Goal: Task Accomplishment & Management: Complete application form

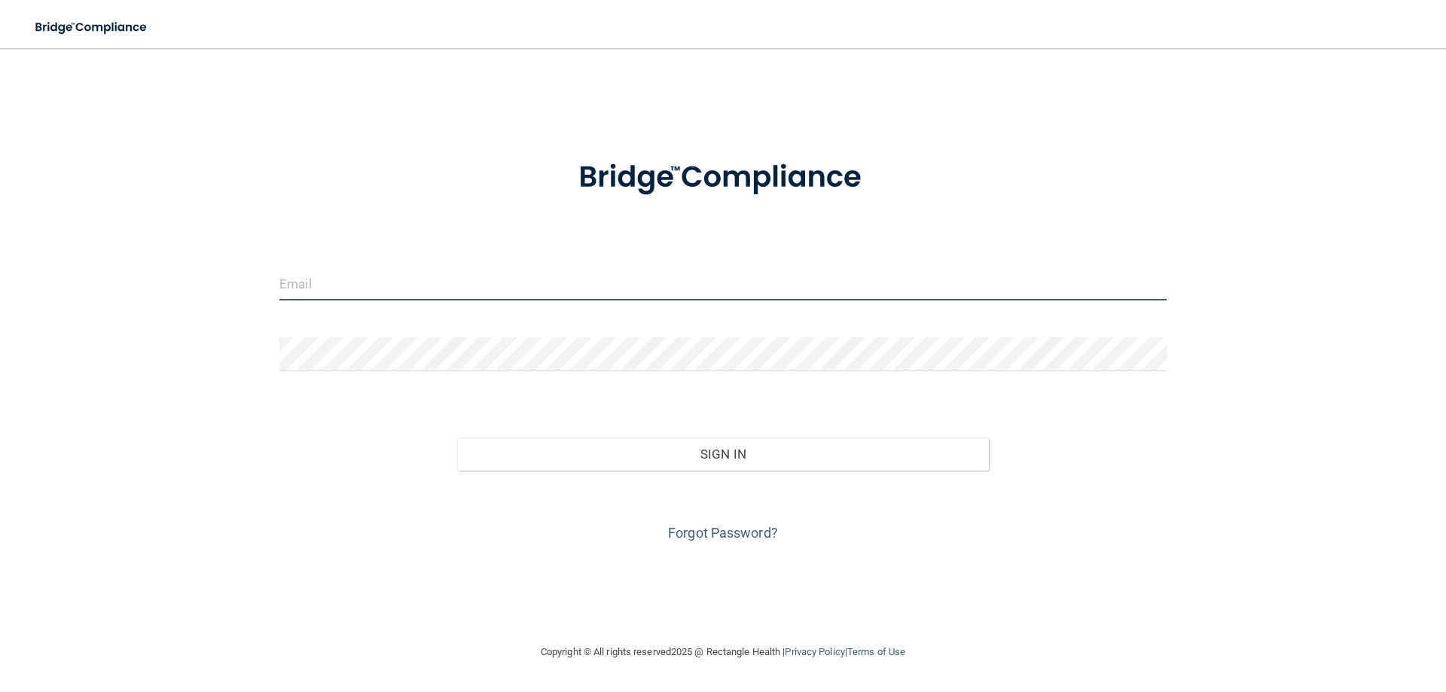
click at [405, 285] on input "email" at bounding box center [722, 284] width 887 height 34
type input "[EMAIL_ADDRESS][DOMAIN_NAME]"
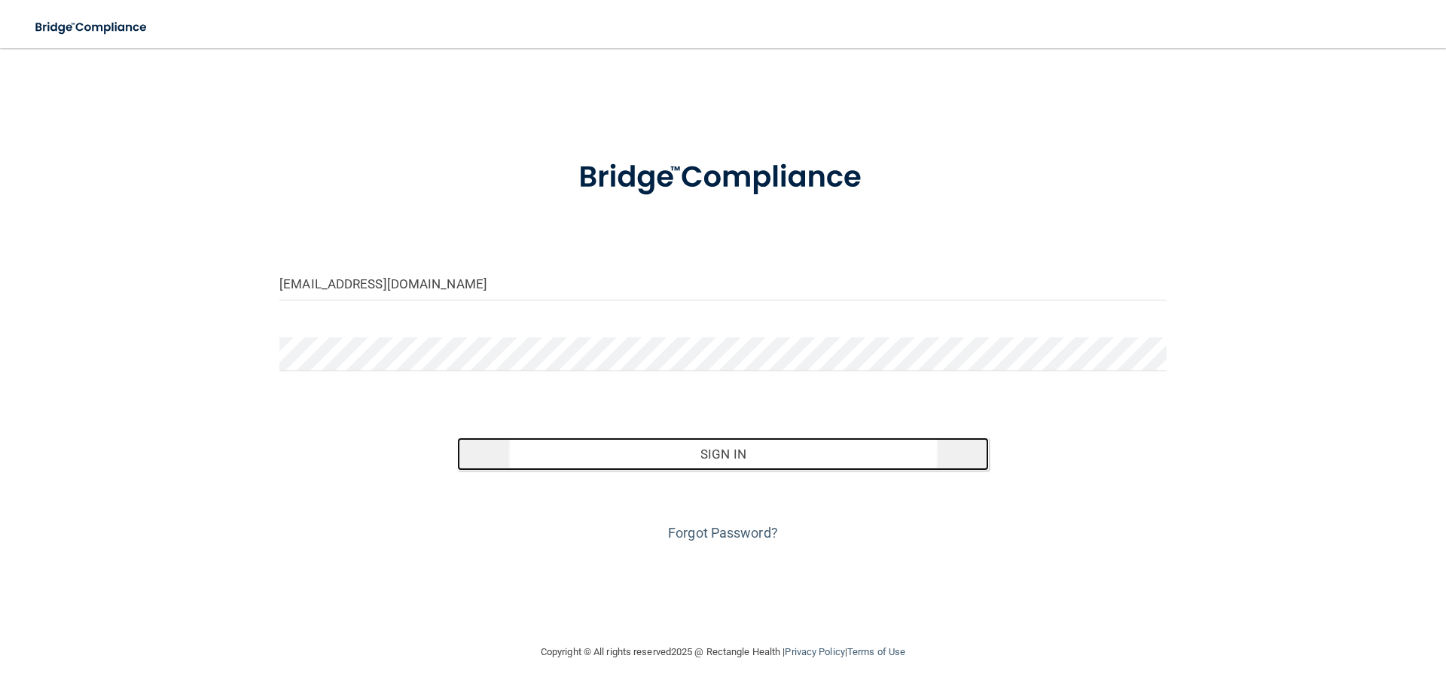
click at [756, 447] on button "Sign In" at bounding box center [723, 454] width 532 height 33
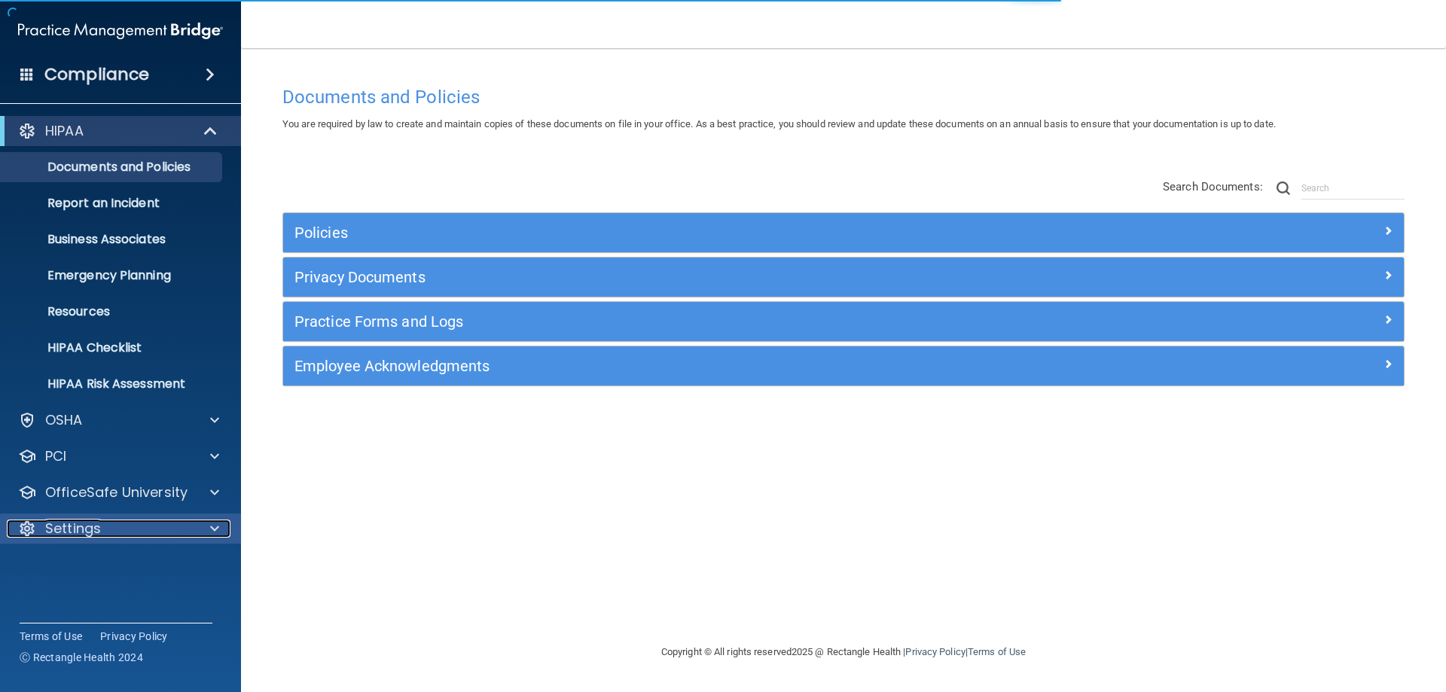
click at [59, 529] on p "Settings" at bounding box center [73, 529] width 56 height 18
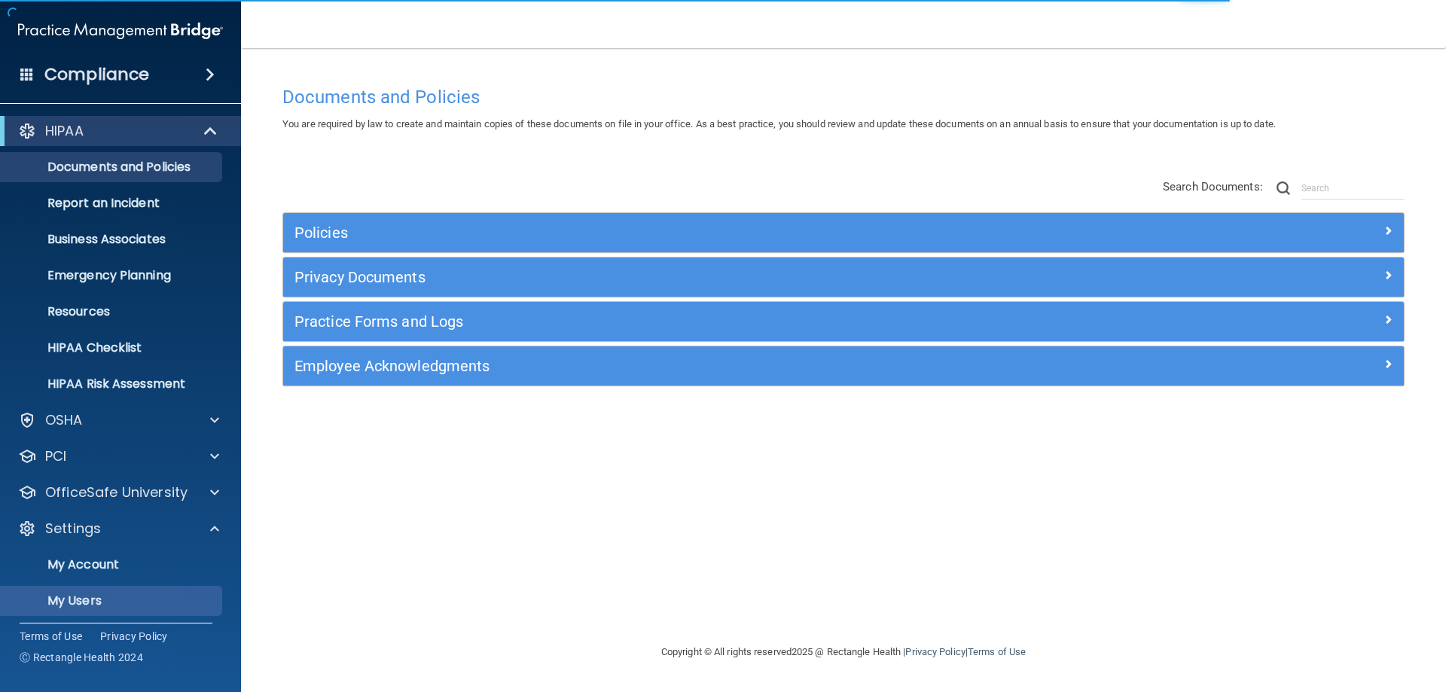
click at [73, 608] on p "My Users" at bounding box center [113, 600] width 206 height 15
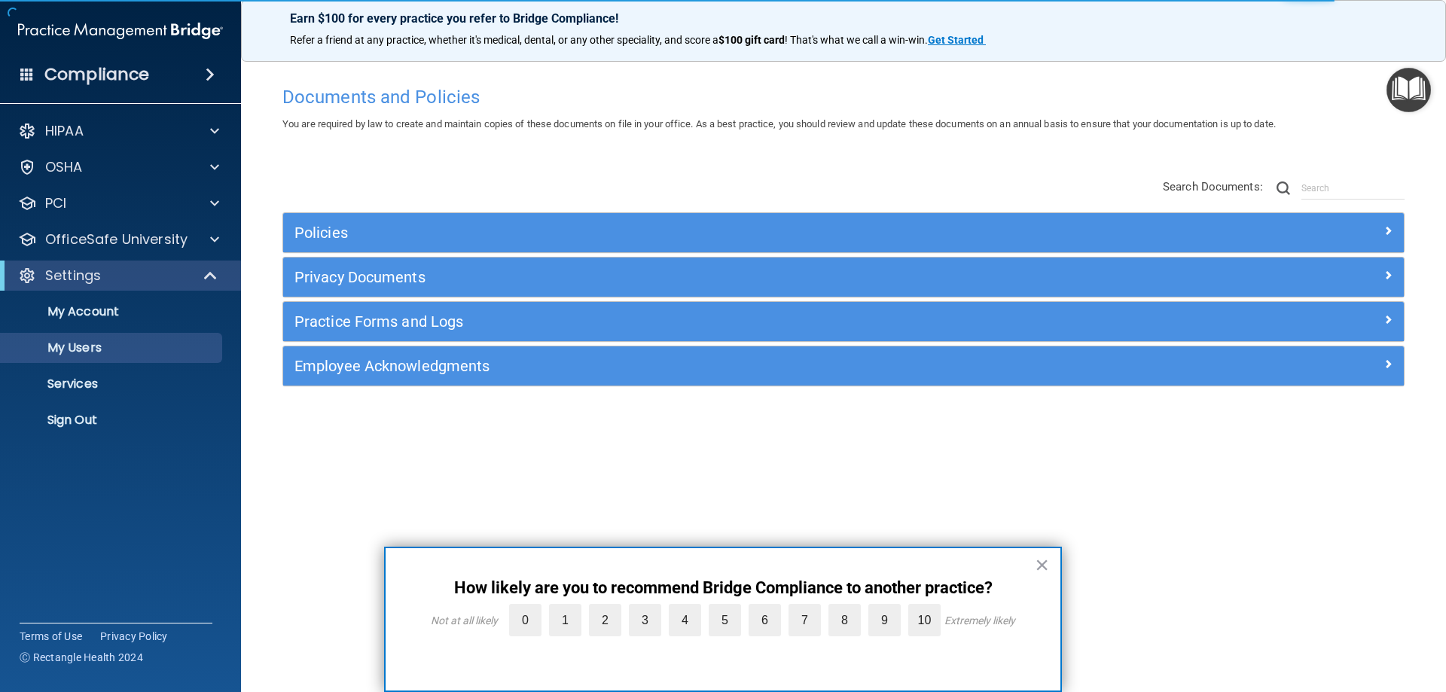
select select "20"
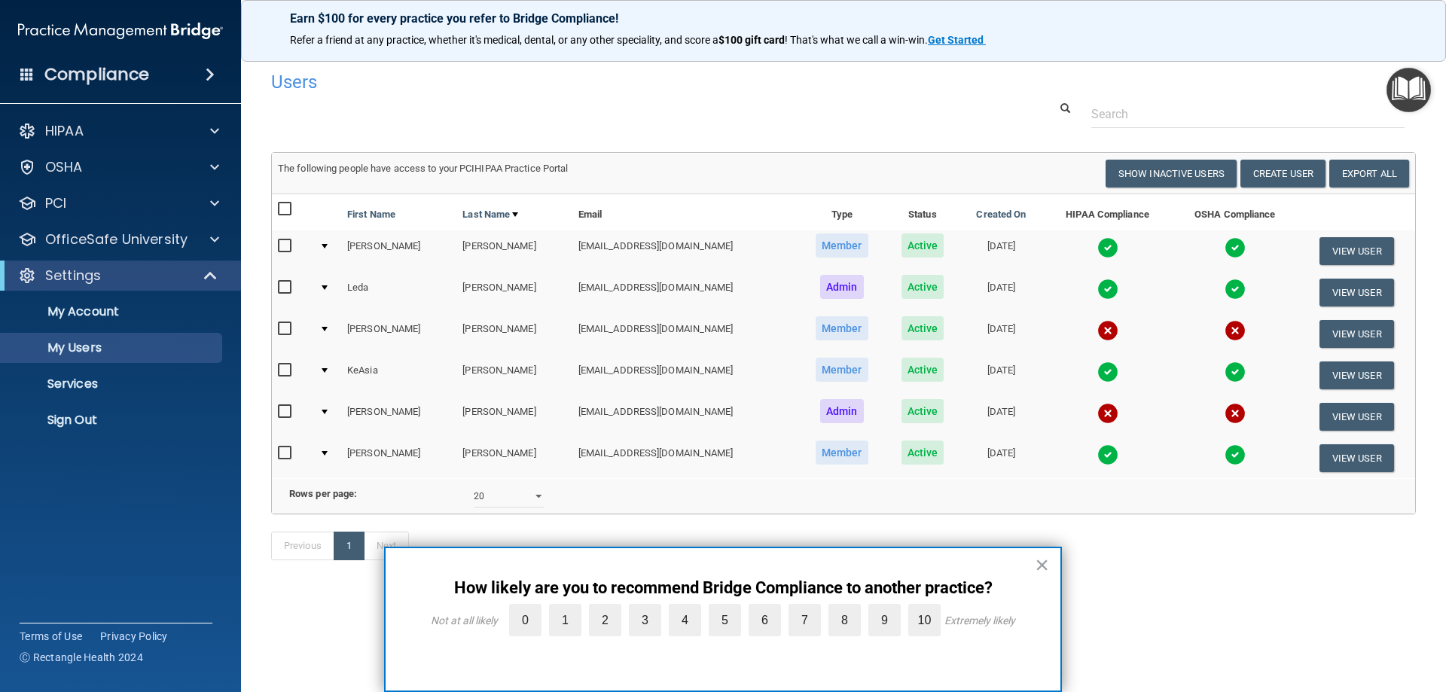
drag, startPoint x: 1041, startPoint y: 567, endPoint x: 1013, endPoint y: 559, distance: 29.1
click at [1040, 567] on button "×" at bounding box center [1042, 565] width 14 height 24
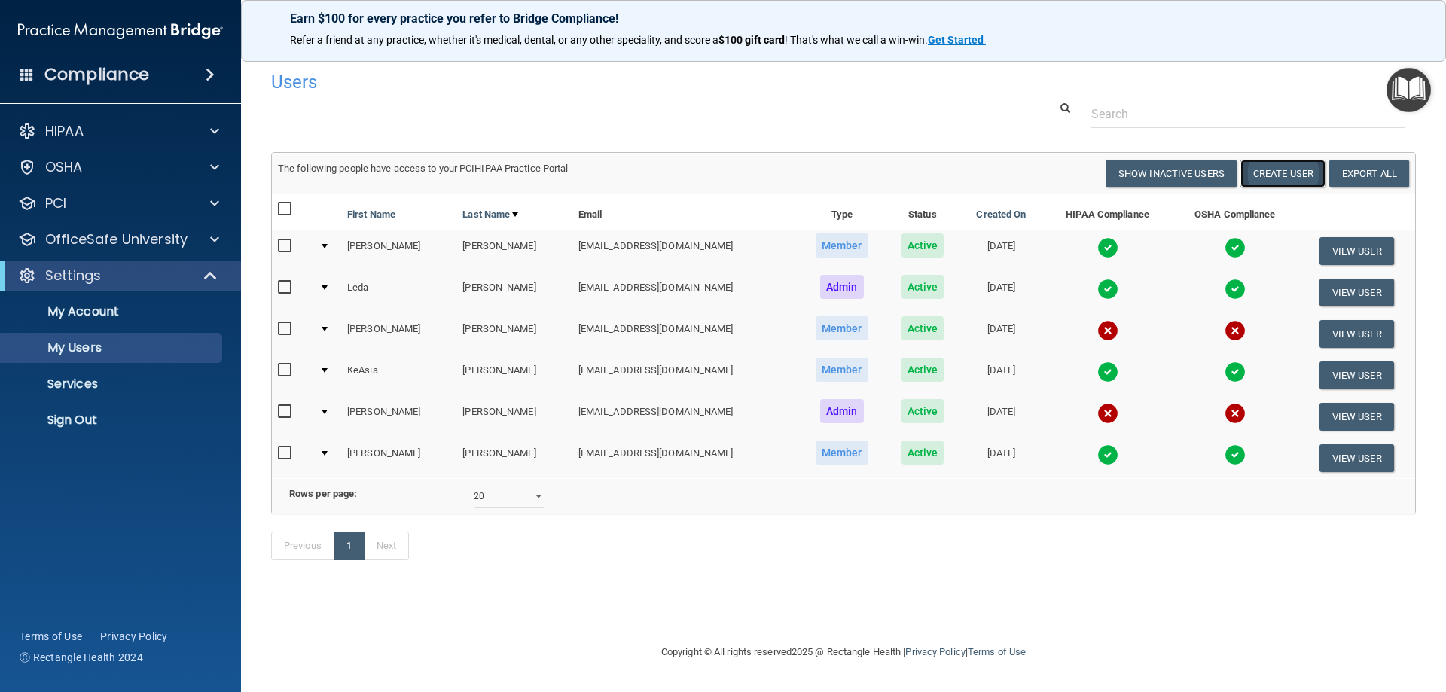
click at [1260, 172] on button "Create User" at bounding box center [1282, 174] width 85 height 28
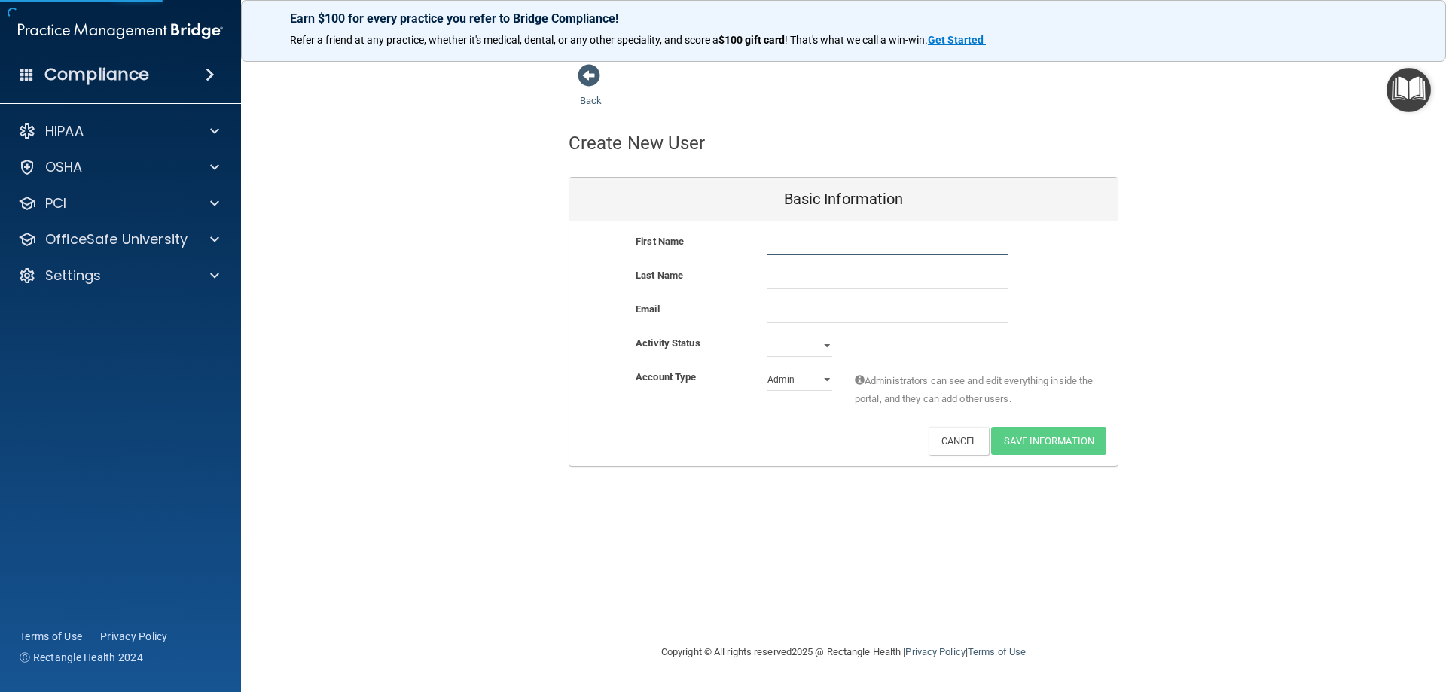
click at [810, 240] on input "text" at bounding box center [887, 244] width 240 height 23
type input "[PERSON_NAME]"
type input "Young"
click at [770, 322] on input "email" at bounding box center [887, 311] width 240 height 23
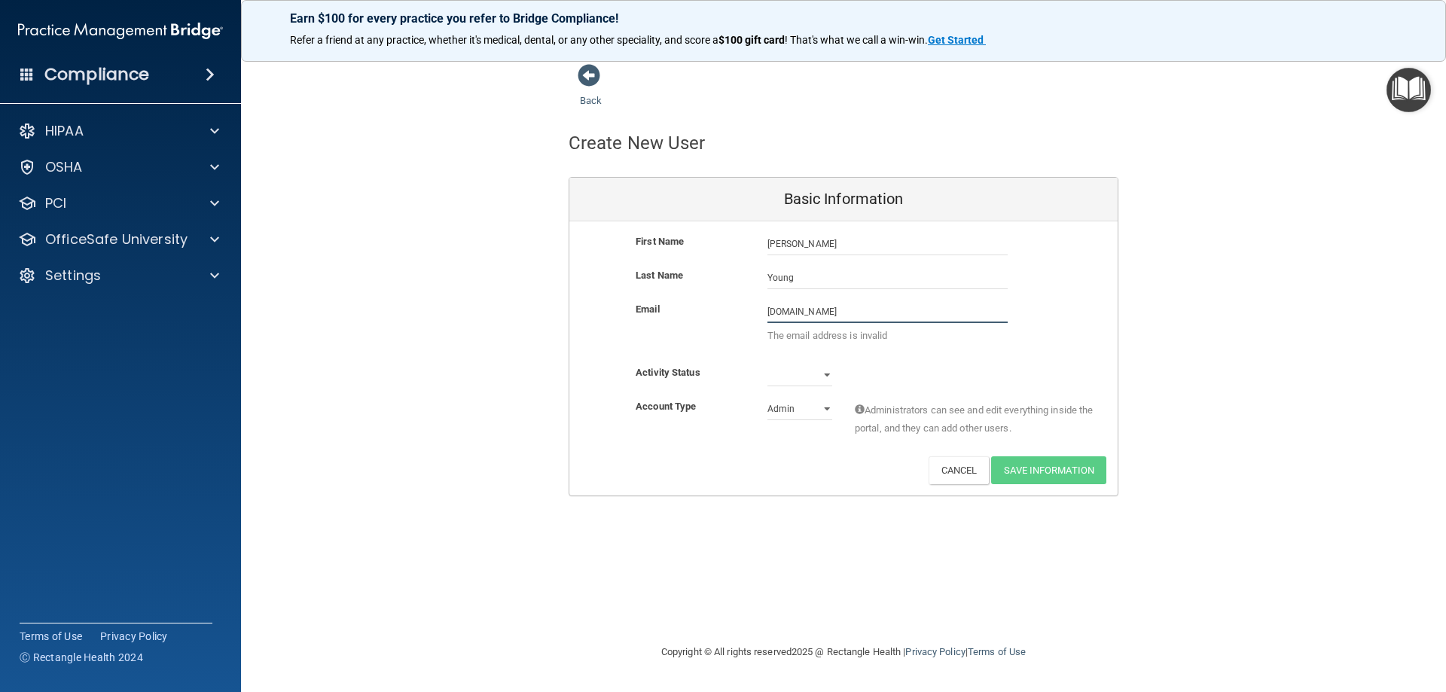
type input "[DOMAIN_NAME]"
click at [783, 377] on select "Active Inactive" at bounding box center [799, 375] width 65 height 23
select select "active"
click at [767, 364] on select "Active Inactive" at bounding box center [799, 375] width 65 height 23
click at [782, 415] on select "Admin Member" at bounding box center [799, 409] width 65 height 23
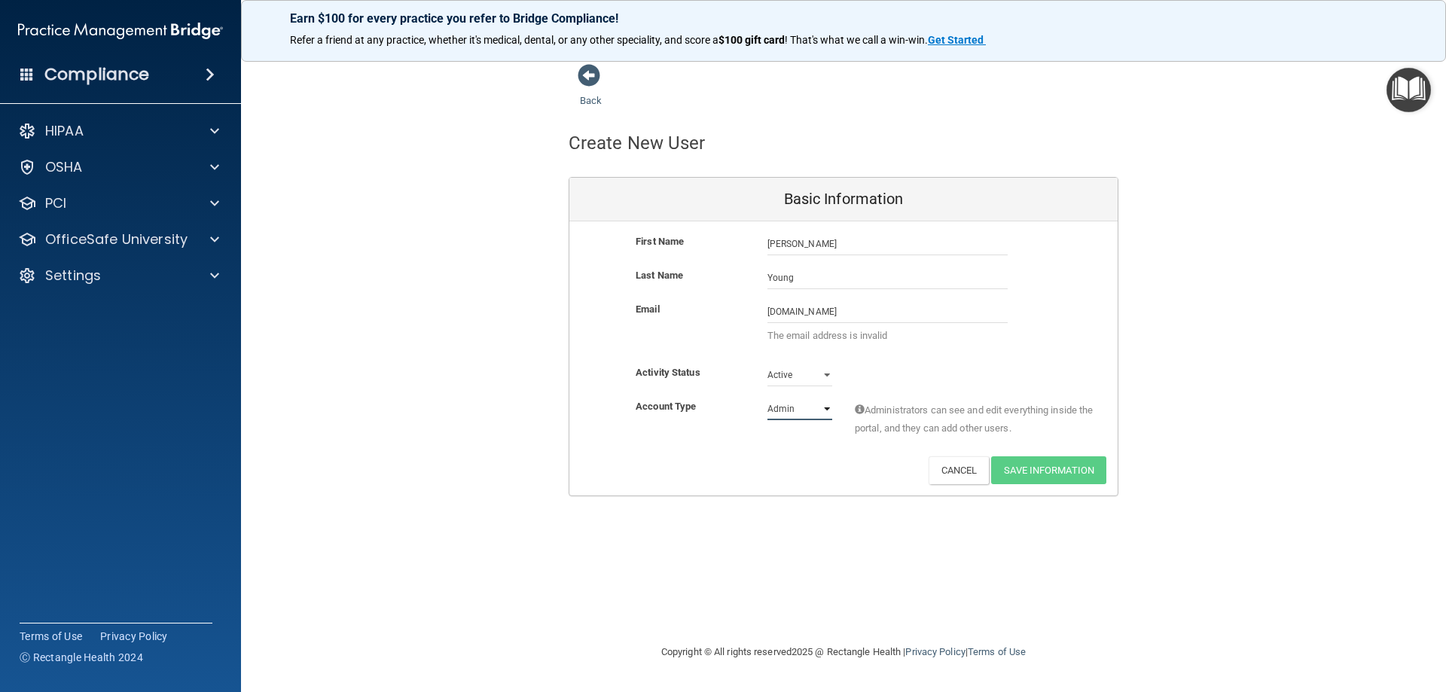
select select "practice_member"
click at [767, 398] on select "Admin Member" at bounding box center [799, 409] width 65 height 23
click at [772, 310] on input "[DOMAIN_NAME]" at bounding box center [887, 311] width 240 height 23
click at [958, 319] on input "[DOMAIN_NAME]" at bounding box center [887, 311] width 240 height 23
click at [735, 539] on div "Back Create New User Basic Information First Name [PERSON_NAME] [PERSON_NAME] L…" at bounding box center [843, 345] width 1145 height 565
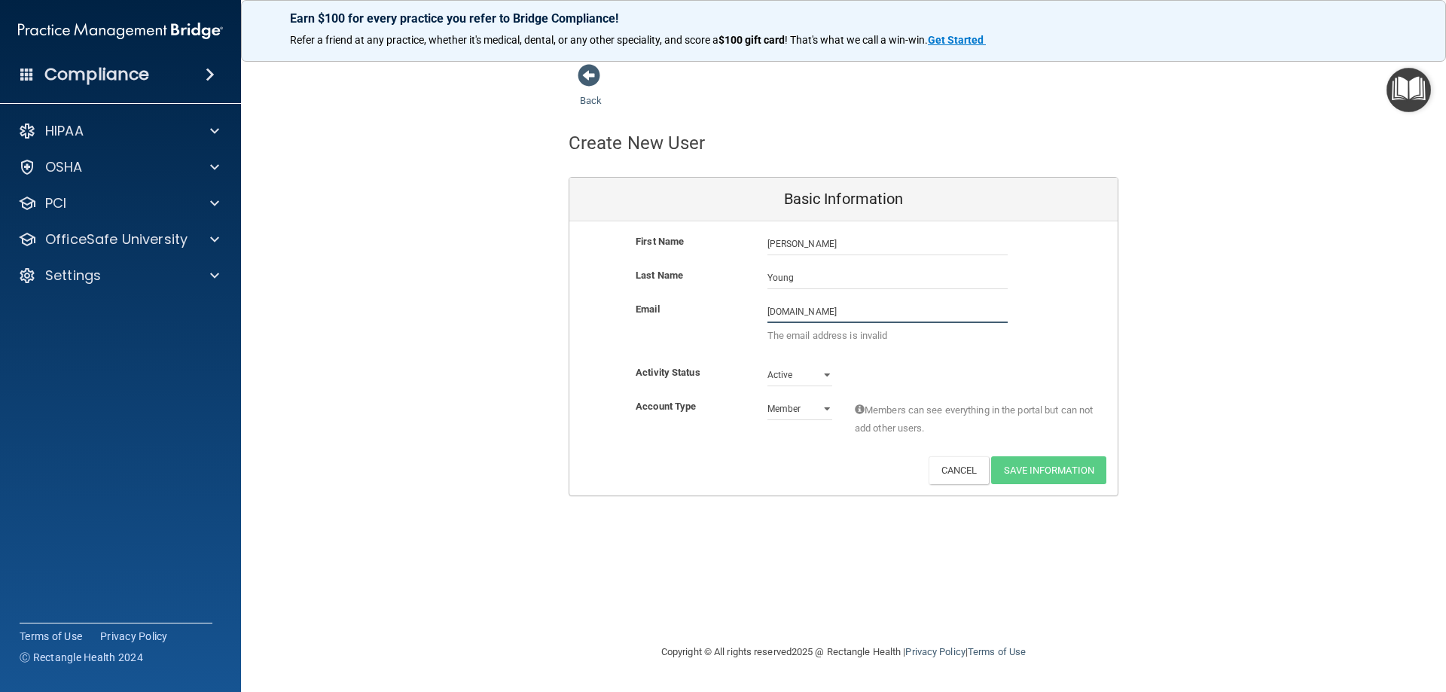
click at [907, 314] on input "[DOMAIN_NAME]" at bounding box center [887, 311] width 240 height 23
click at [773, 309] on input "[DOMAIN_NAME]" at bounding box center [887, 311] width 240 height 23
click at [772, 312] on input "[DOMAIN_NAME]" at bounding box center [887, 311] width 240 height 23
type input "[DOMAIN_NAME]"
click at [856, 249] on input "[PERSON_NAME]" at bounding box center [887, 244] width 240 height 23
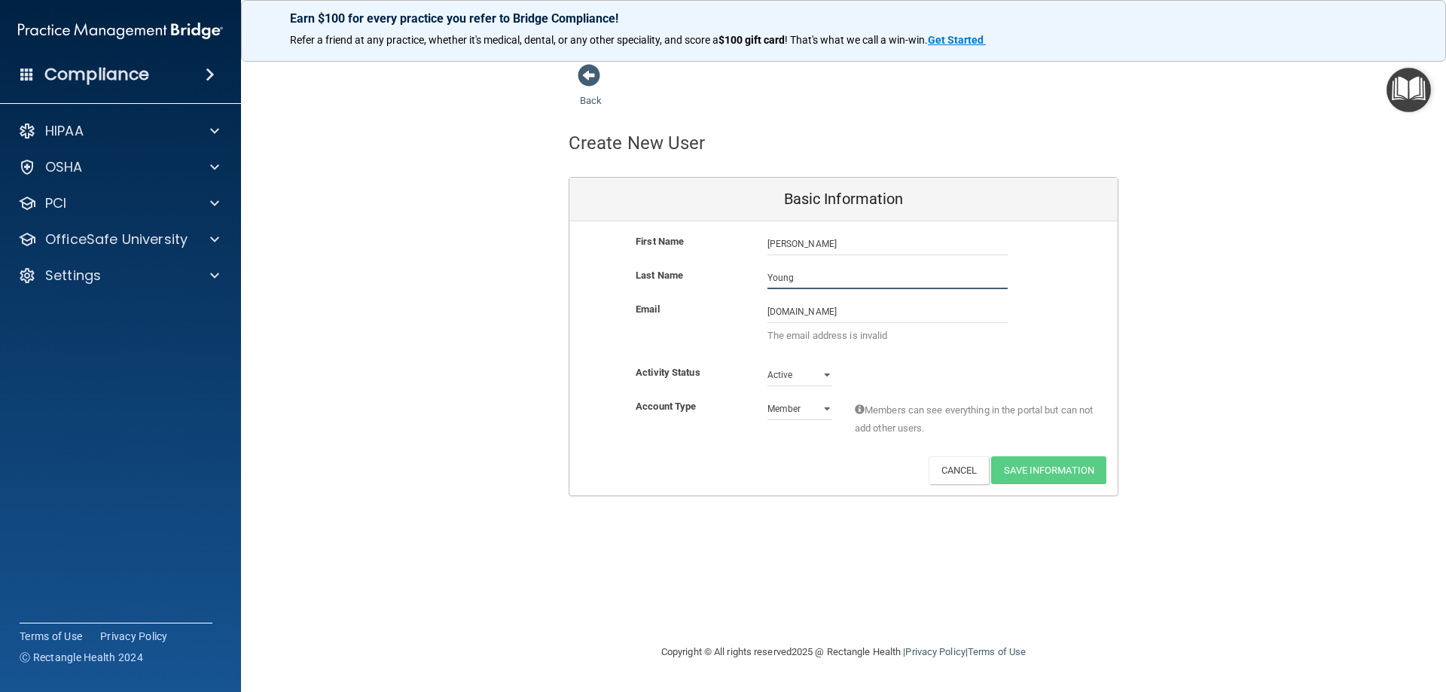
click at [813, 279] on input "Young" at bounding box center [887, 278] width 240 height 23
click at [590, 66] on span at bounding box center [589, 75] width 23 height 23
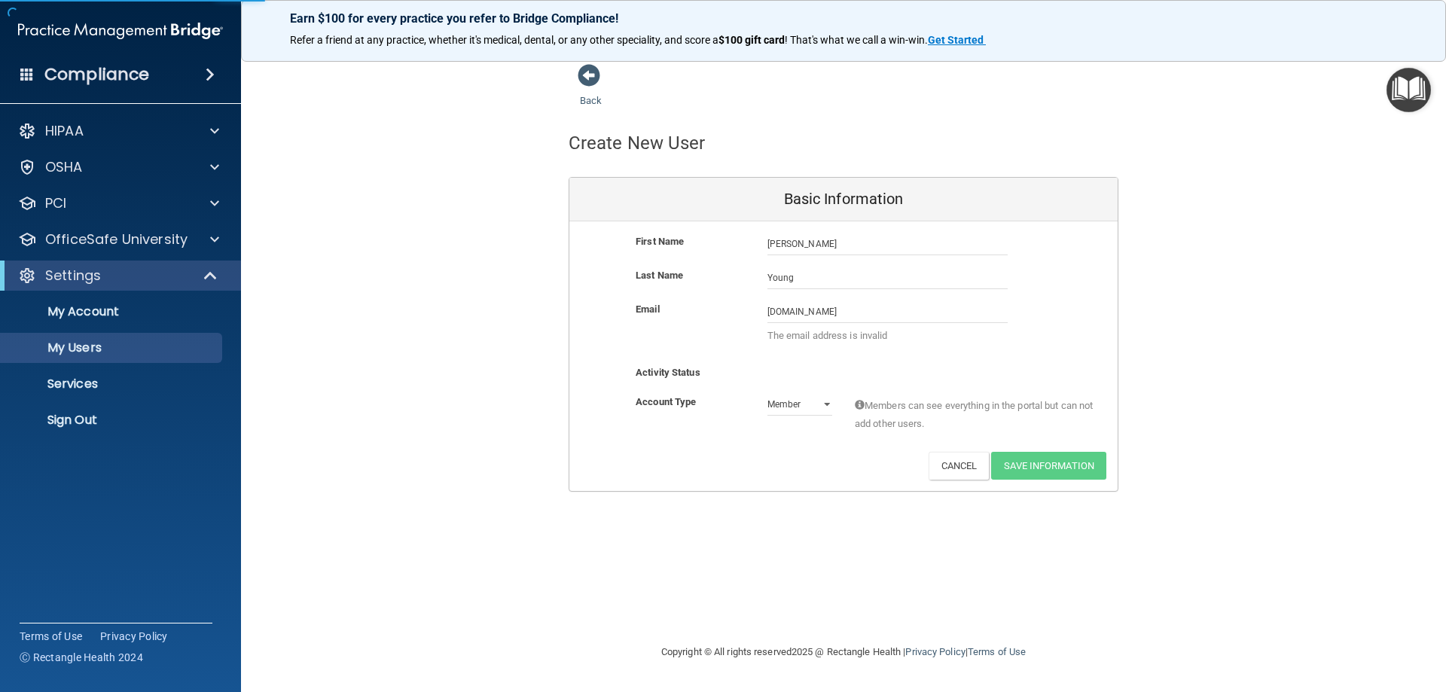
select select "20"
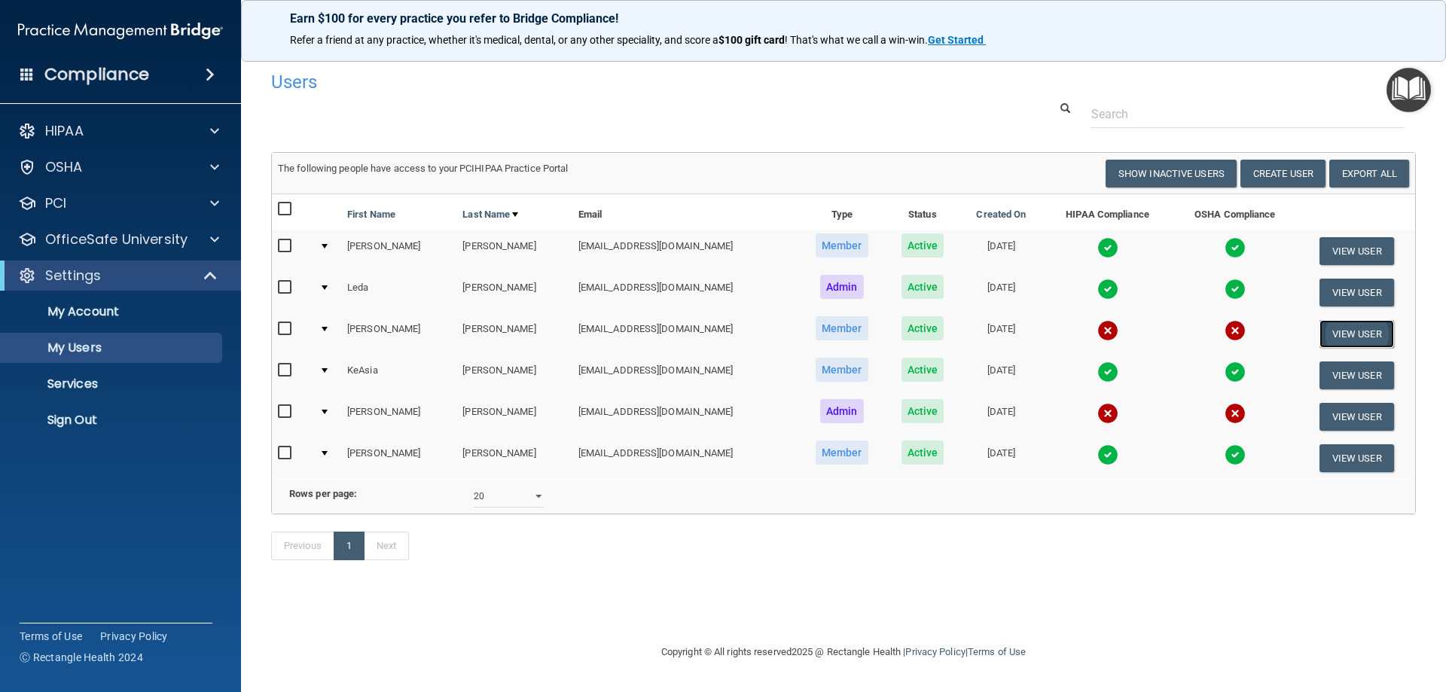
click at [1347, 324] on button "View User" at bounding box center [1356, 334] width 75 height 28
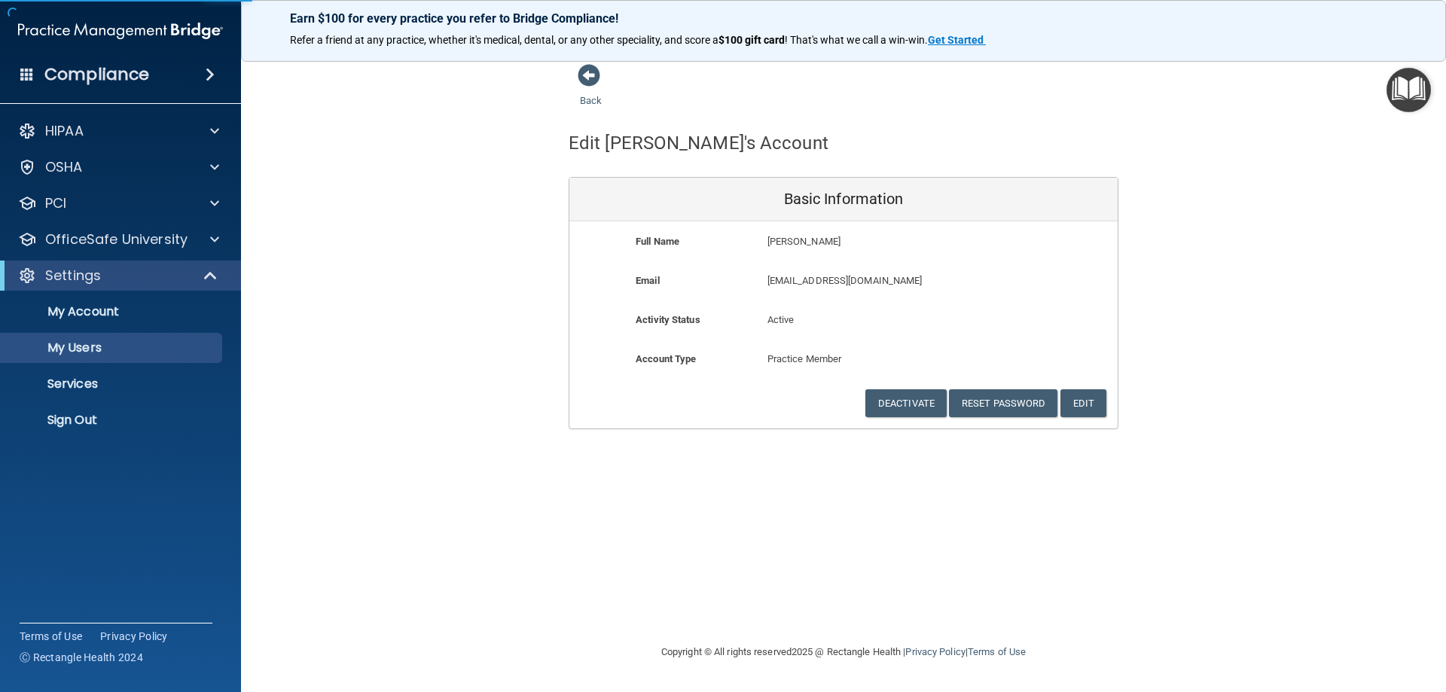
select select "20"
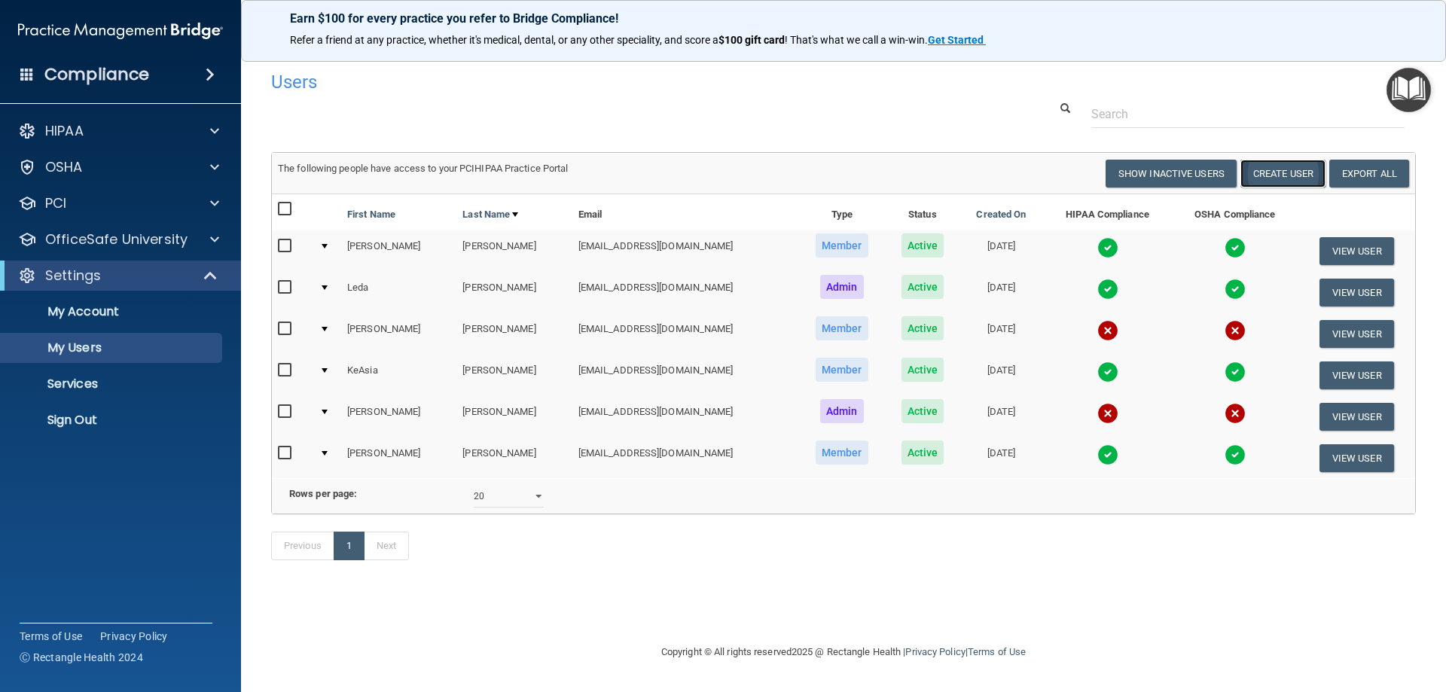
click at [1275, 176] on button "Create User" at bounding box center [1282, 174] width 85 height 28
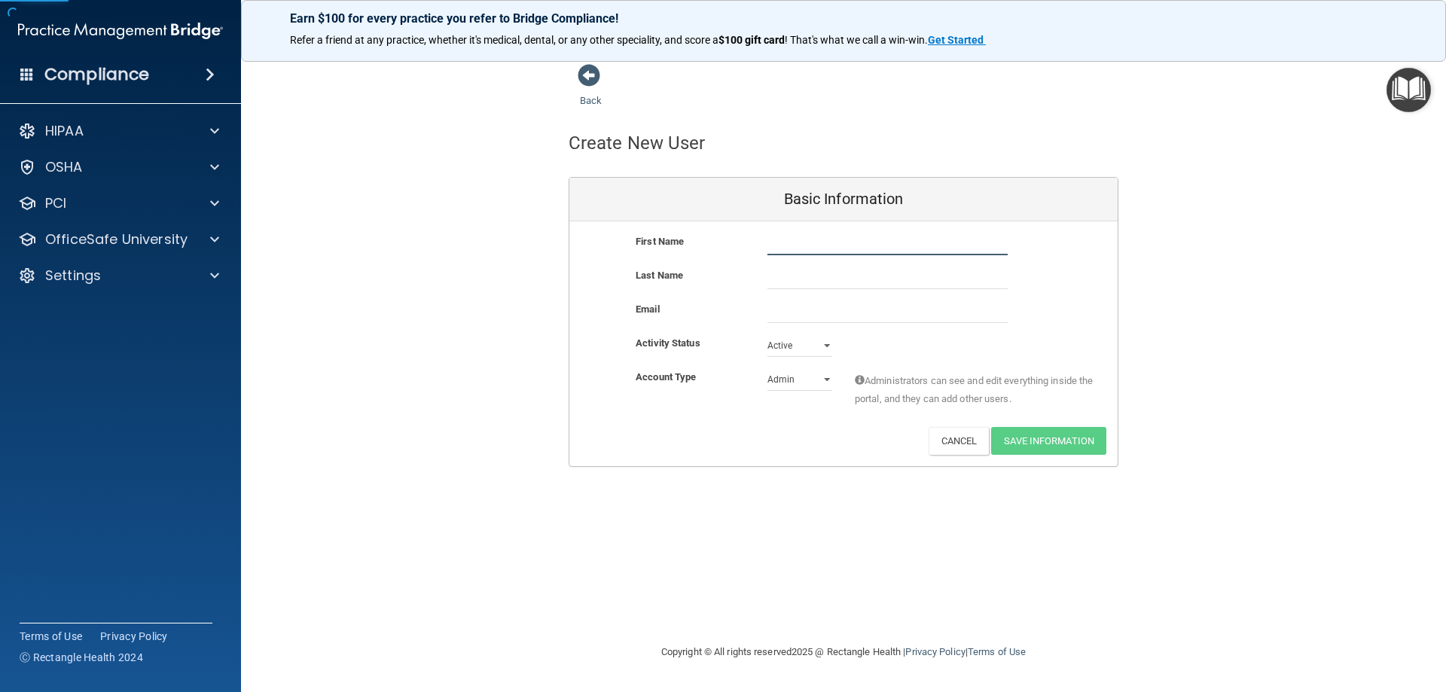
click at [794, 238] on input "text" at bounding box center [887, 244] width 240 height 23
type input "[PERSON_NAME]"
type input "Young"
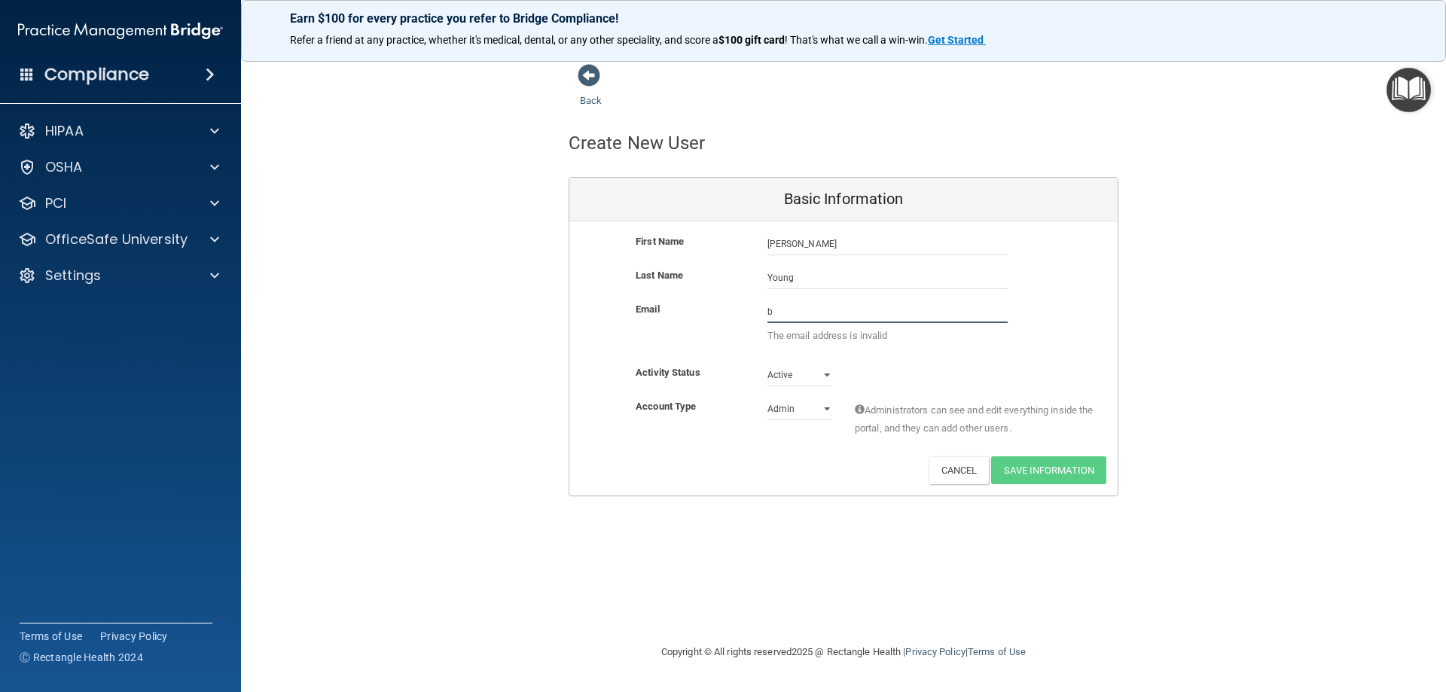
type input "[DOMAIN_NAME]"
click at [804, 416] on select "Admin Member" at bounding box center [799, 409] width 65 height 23
select select "practice_member"
click at [767, 398] on select "Admin Member" at bounding box center [799, 409] width 65 height 23
click at [911, 313] on input "[DOMAIN_NAME]" at bounding box center [887, 311] width 240 height 23
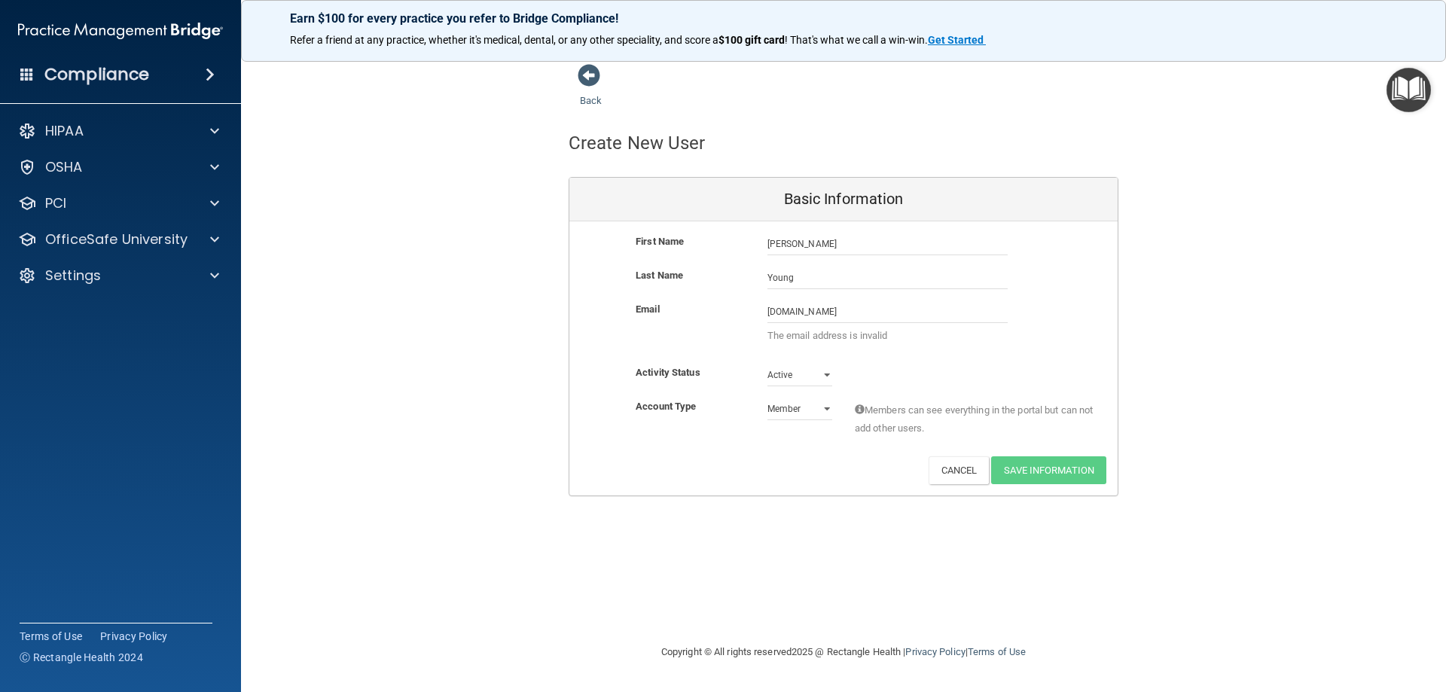
drag, startPoint x: 1226, startPoint y: 363, endPoint x: 1234, endPoint y: 382, distance: 20.6
click at [1229, 369] on div "Back Create New User Basic Information First Name [PERSON_NAME] [PERSON_NAME] L…" at bounding box center [843, 279] width 1145 height 433
click at [1064, 506] on div "Back Create New User Basic Information First Name [PERSON_NAME] [PERSON_NAME] L…" at bounding box center [843, 345] width 1145 height 565
click at [817, 308] on input "[DOMAIN_NAME]" at bounding box center [887, 311] width 240 height 23
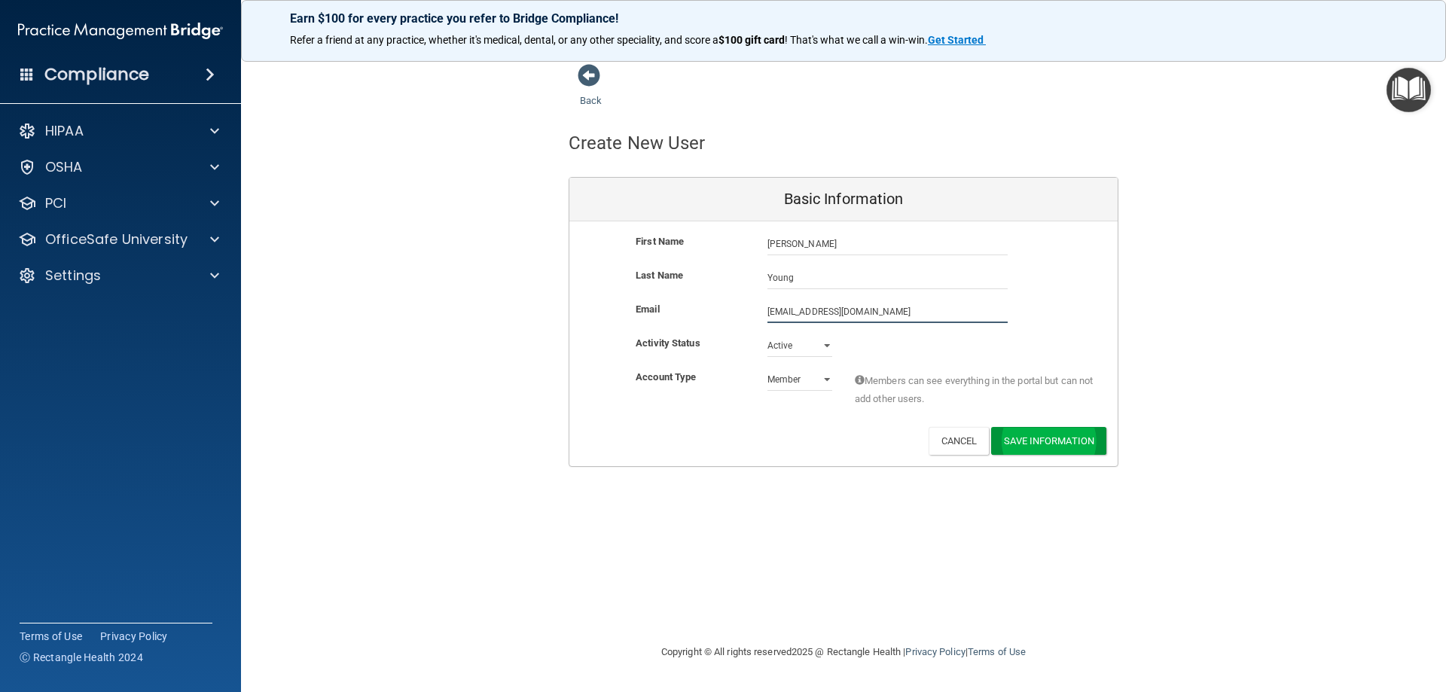
type input "[EMAIL_ADDRESS][DOMAIN_NAME]"
click at [1043, 441] on button "Save Information" at bounding box center [1048, 441] width 115 height 28
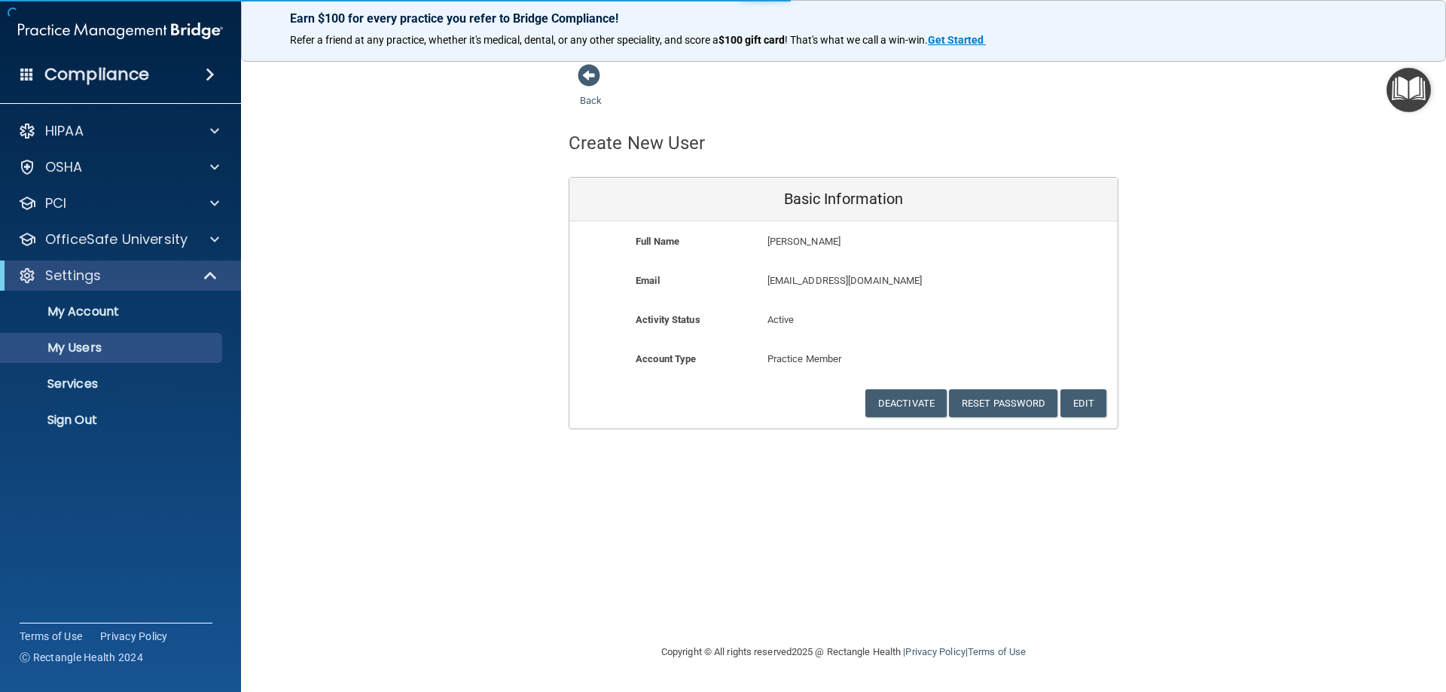
select select "20"
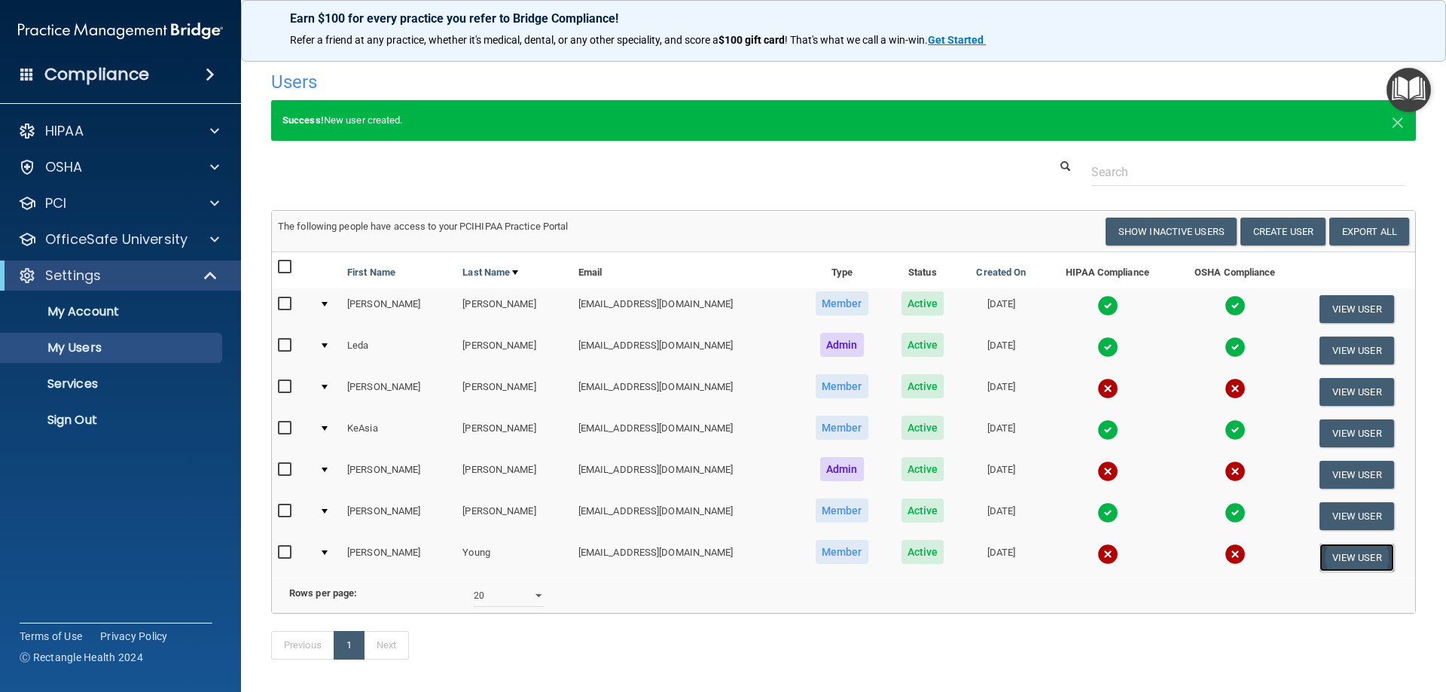
click at [1341, 566] on button "View User" at bounding box center [1356, 558] width 75 height 28
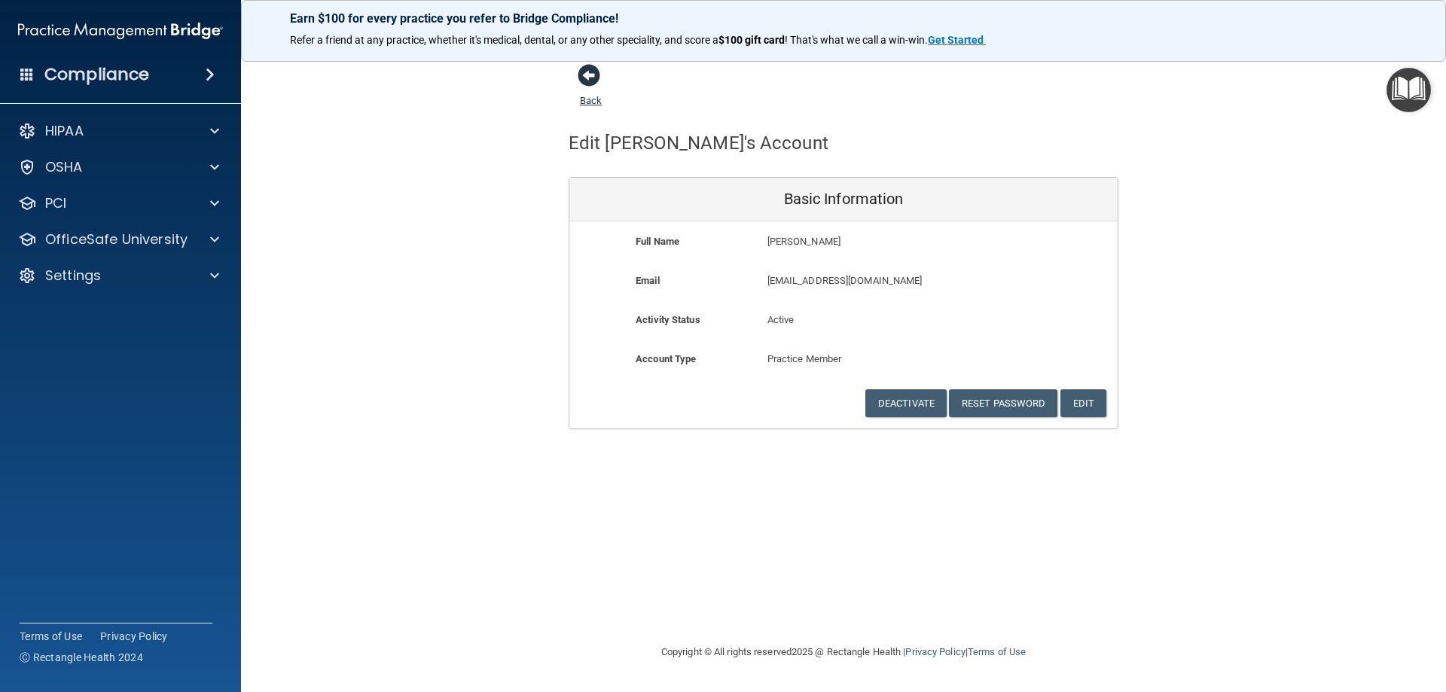
click at [591, 82] on span at bounding box center [589, 75] width 23 height 23
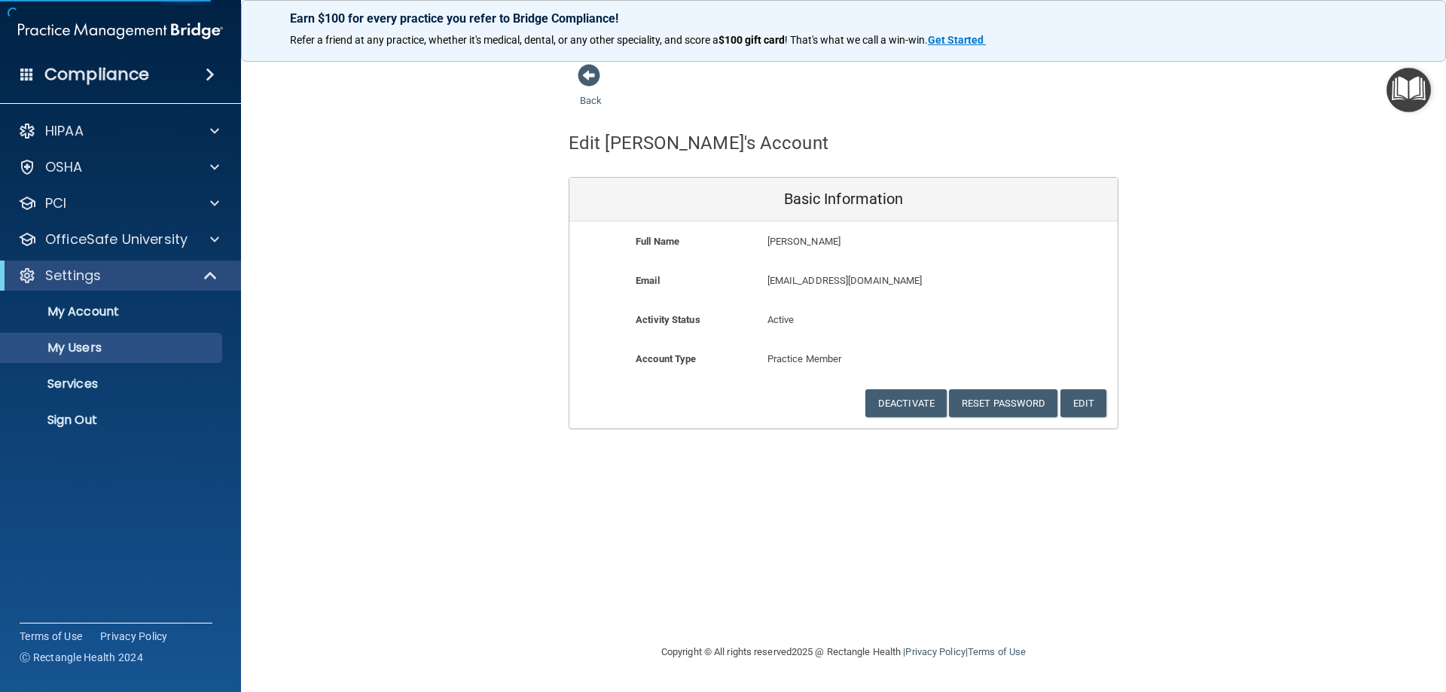
select select "20"
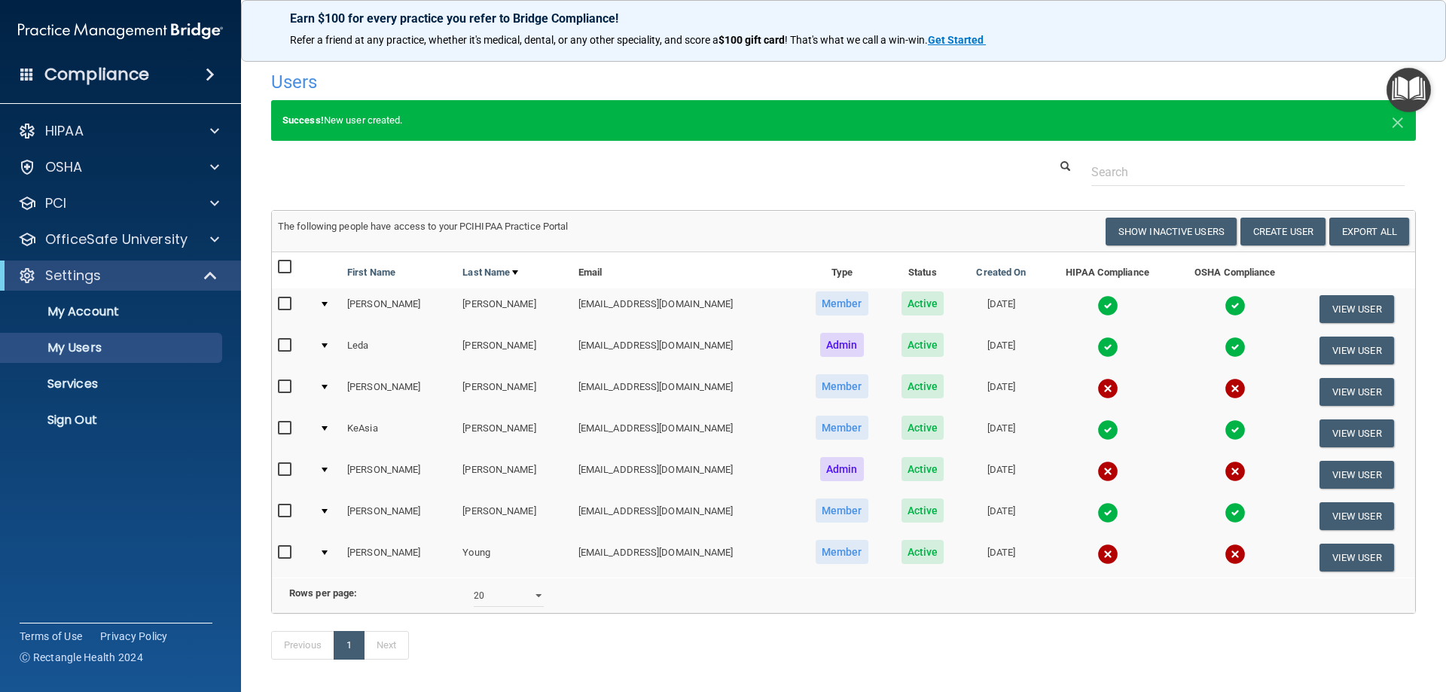
click at [283, 551] on input "checkbox" at bounding box center [286, 553] width 17 height 12
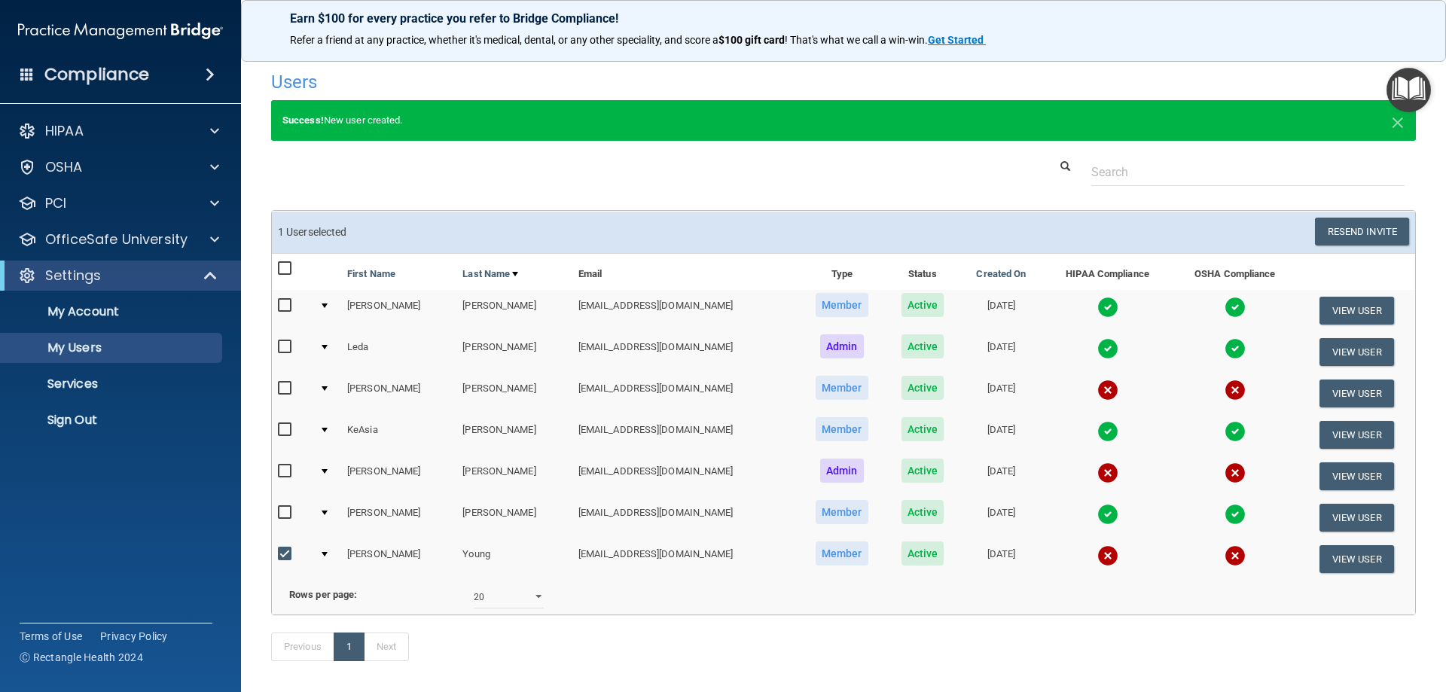
click at [286, 557] on input "checkbox" at bounding box center [286, 554] width 17 height 12
checkbox input "false"
